Goal: Transaction & Acquisition: Obtain resource

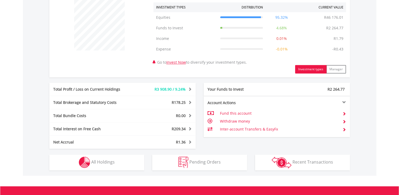
scroll to position [264, 0]
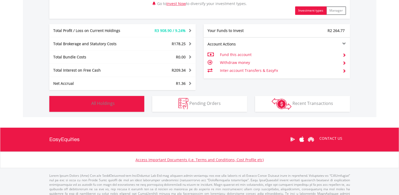
click at [123, 104] on button "Holdings All Holdings" at bounding box center [96, 104] width 95 height 16
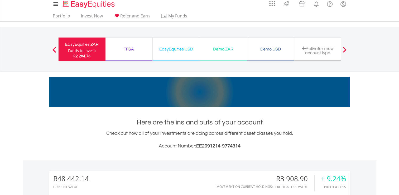
scroll to position [0, 0]
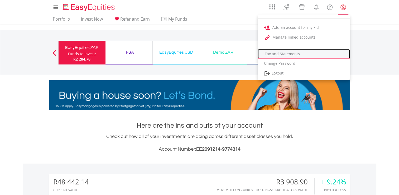
click at [266, 53] on link "Tax and Statements" at bounding box center [304, 53] width 92 height 9
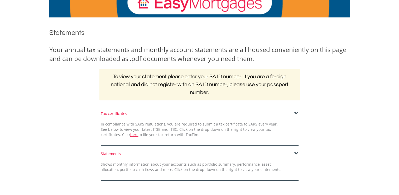
scroll to position [53, 0]
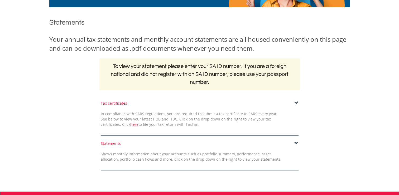
click at [296, 103] on span at bounding box center [296, 103] width 4 height 4
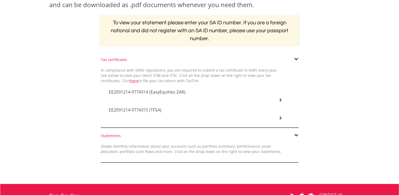
scroll to position [105, 0]
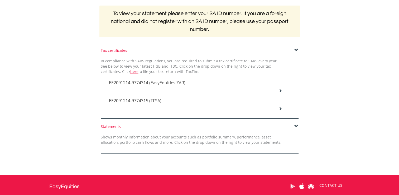
click at [281, 90] on icon at bounding box center [280, 91] width 4 height 4
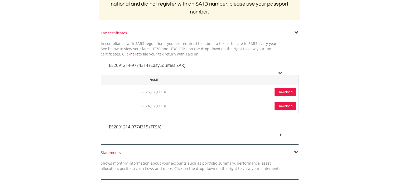
scroll to position [132, 0]
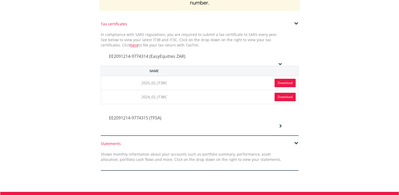
click at [278, 83] on link "Download" at bounding box center [284, 83] width 21 height 8
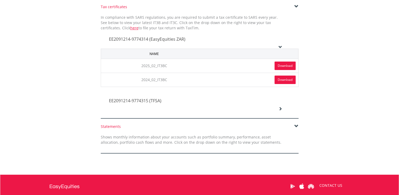
scroll to position [158, 0]
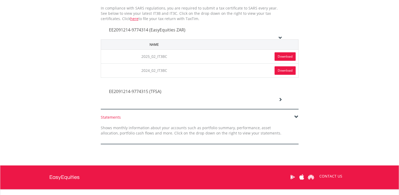
click at [280, 98] on icon at bounding box center [280, 99] width 4 height 4
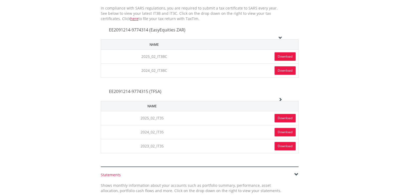
click at [284, 118] on link "Download" at bounding box center [284, 118] width 21 height 8
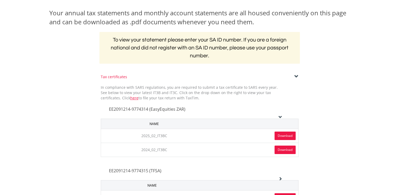
scroll to position [0, 0]
